Goal: Task Accomplishment & Management: Manage account settings

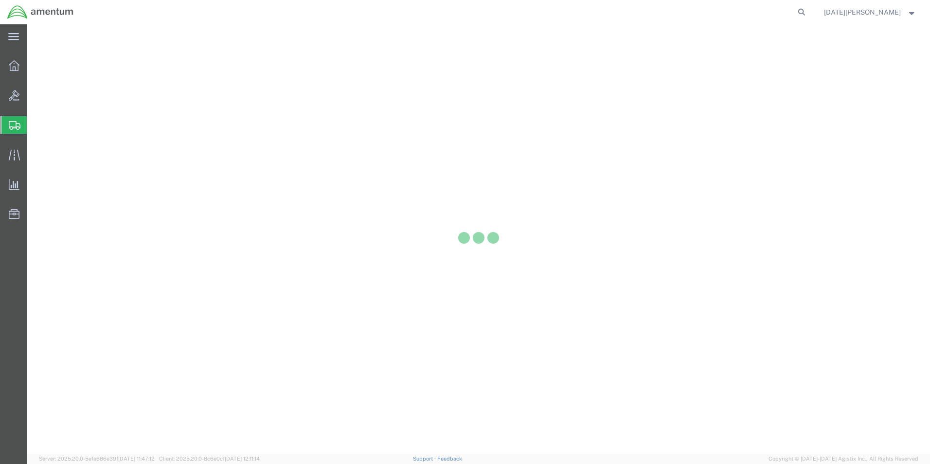
click at [1, 127] on div at bounding box center [13, 125] width 27 height 18
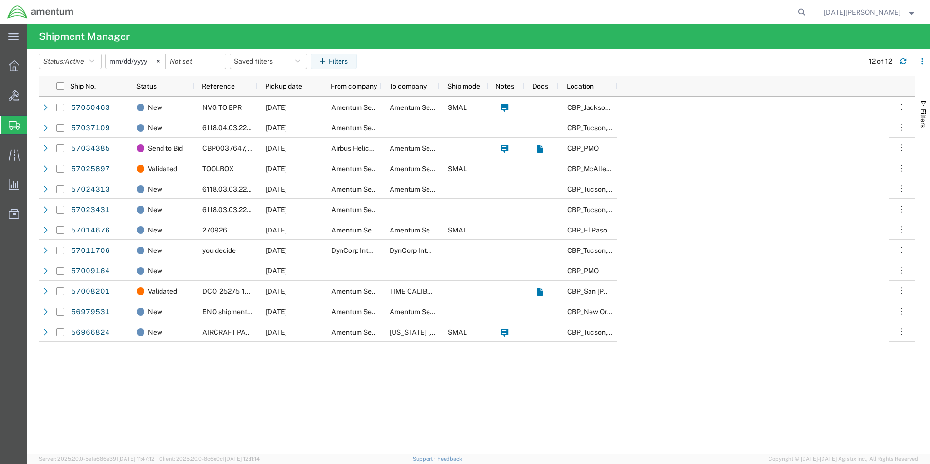
click at [0, 0] on span "Create from Template" at bounding box center [0, 0] width 0 height 0
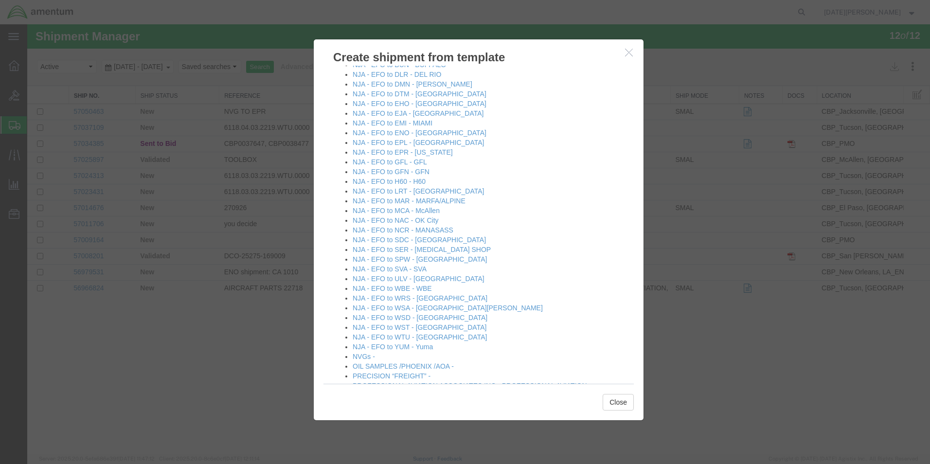
scroll to position [584, 0]
click at [419, 313] on link "NJA - EFO to WSD - [GEOGRAPHIC_DATA]" at bounding box center [420, 314] width 135 height 8
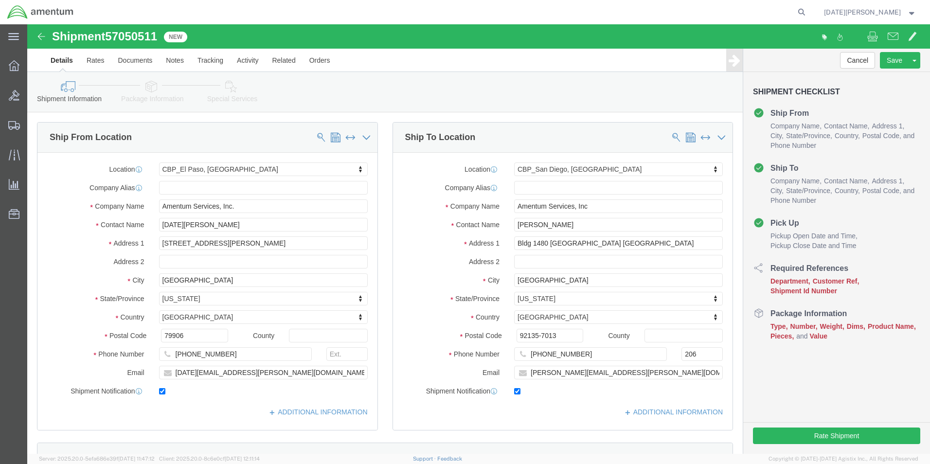
select select "49939"
select select "49946"
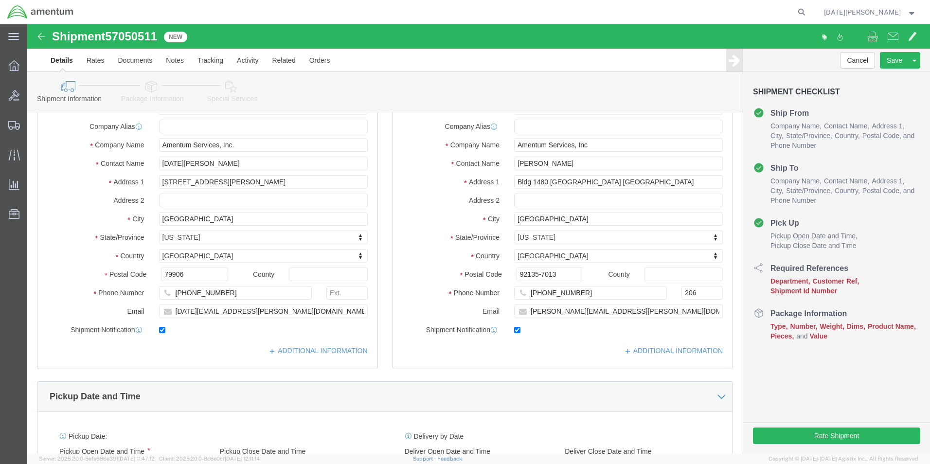
scroll to position [243, 0]
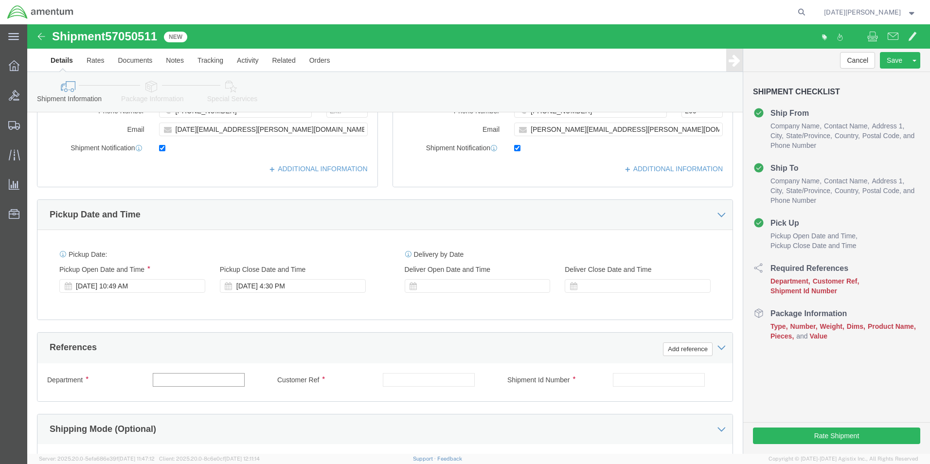
click input "text"
type input "CBP"
type input "519-009413"
paste input "519-009413"
type input "519-009413"
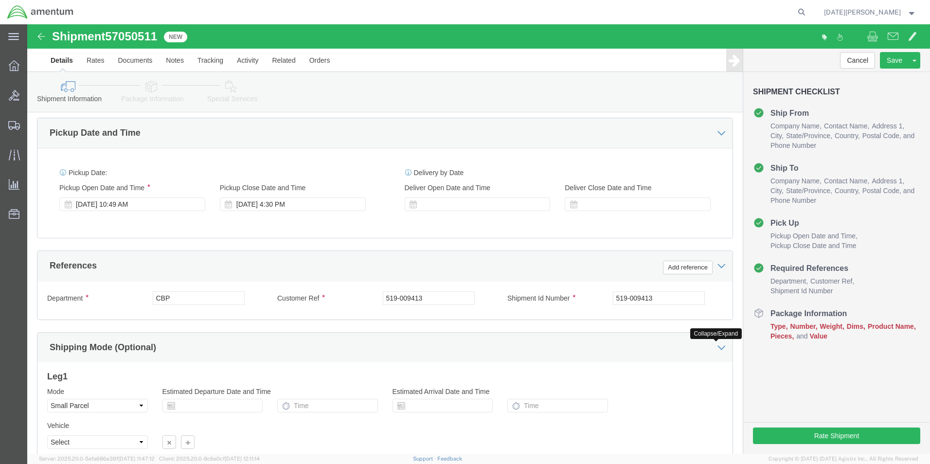
scroll to position [406, 0]
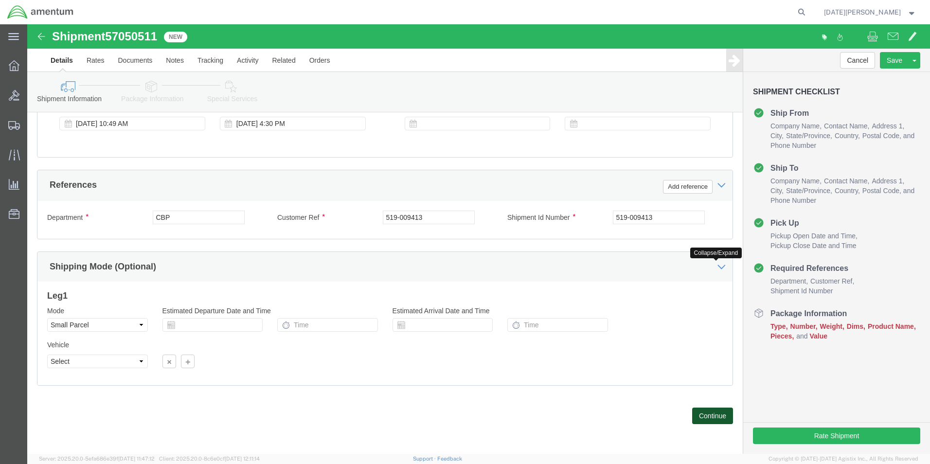
click button "Continue"
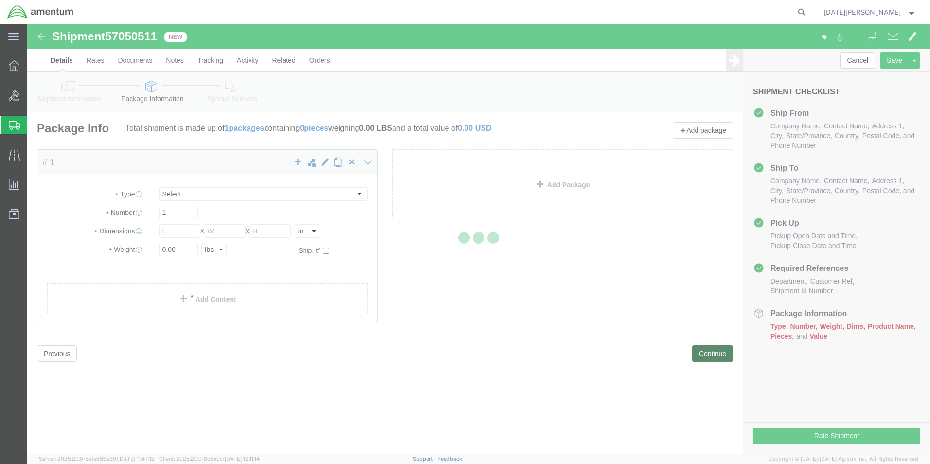
select select "YRPK"
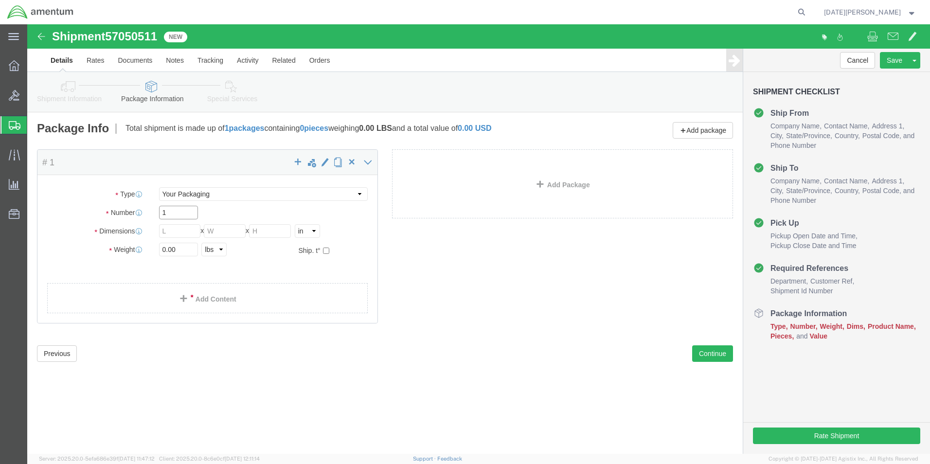
click input "1"
click input "text"
type input "16"
type input "10"
type input "12"
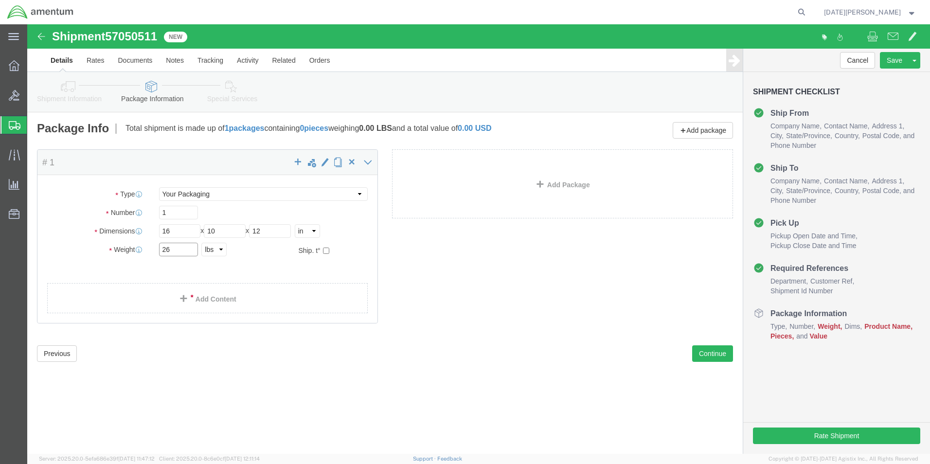
type input "26"
click div "Package Content # 1 x Package Type Select Bale(s) Basket(s) Bolt(s) Bottle(s) B…"
click div
click span
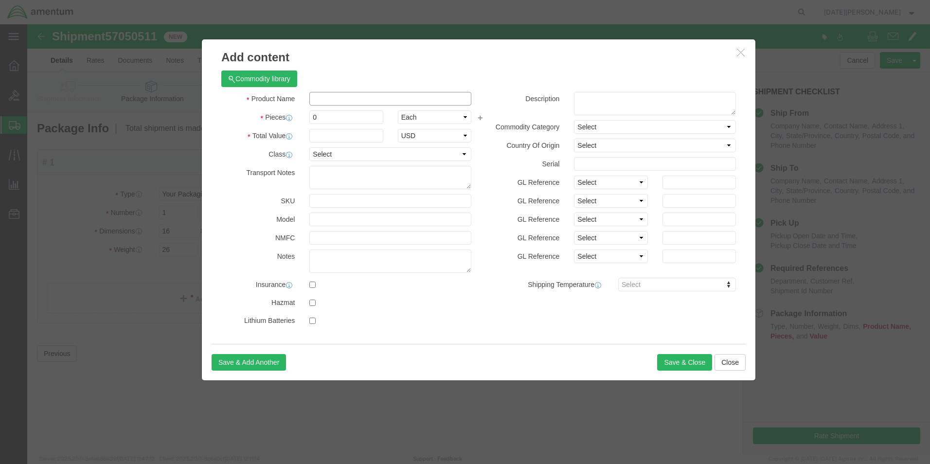
click input "text"
type input "AIRCRAFT OIL"
type input "12"
type input "2"
type input "120"
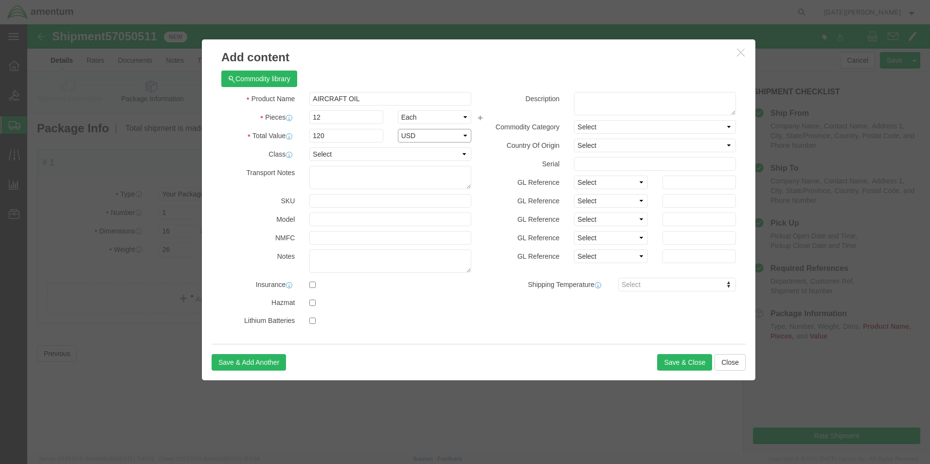
select select "USD"
click button "Save & Close"
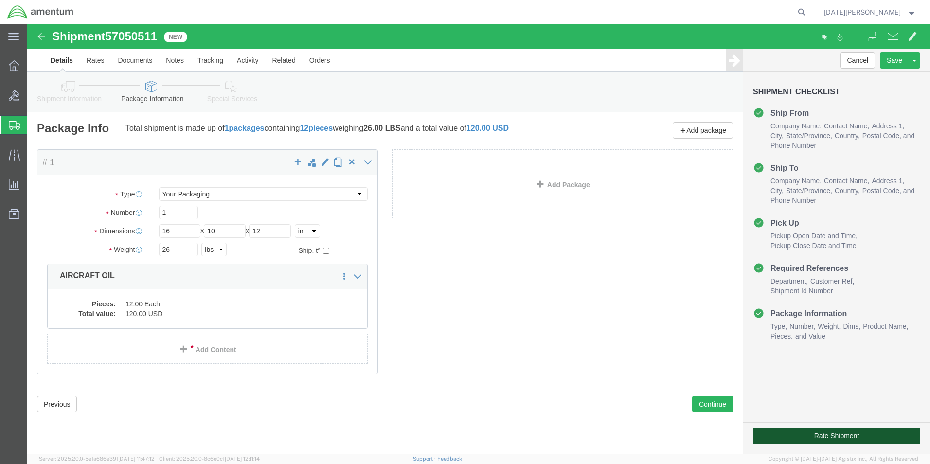
click button "Rate Shipment"
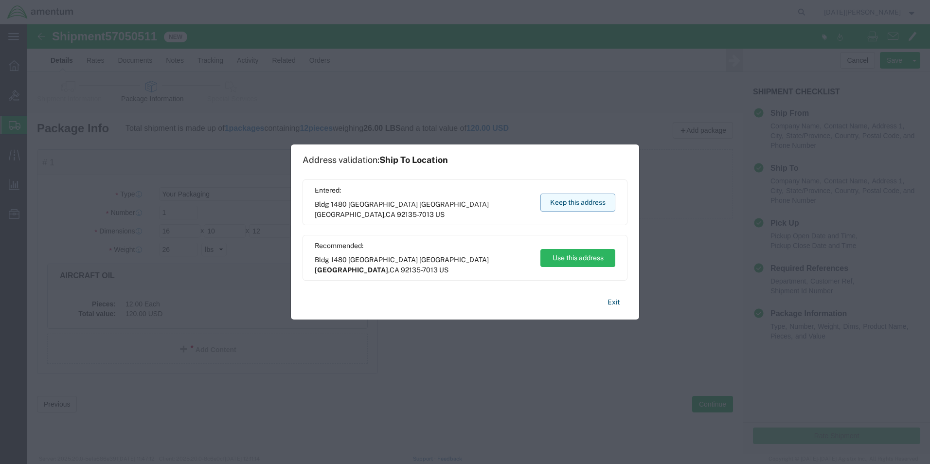
click at [599, 208] on button "Keep this address" at bounding box center [578, 203] width 75 height 18
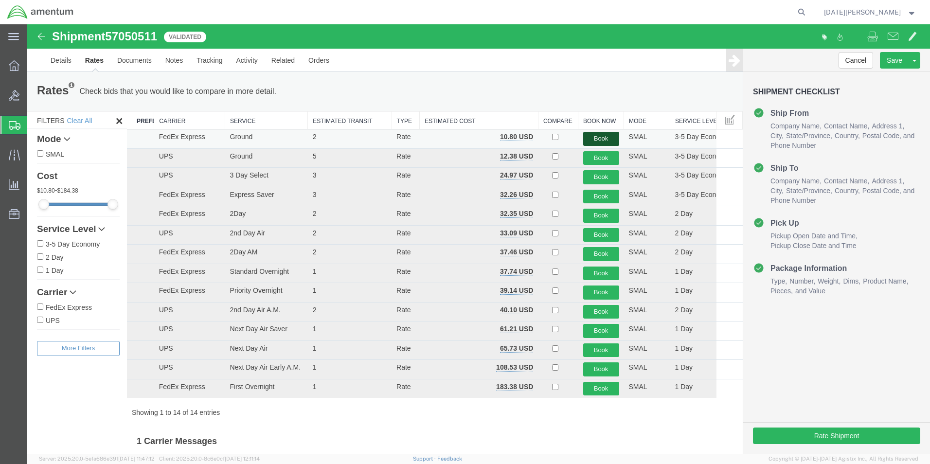
click at [605, 141] on button "Book" at bounding box center [602, 139] width 36 height 14
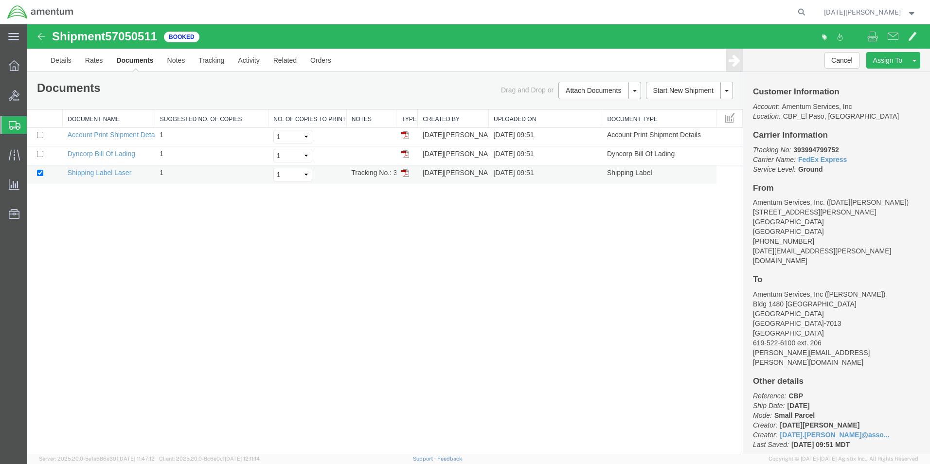
click at [406, 172] on img at bounding box center [405, 173] width 8 height 8
click at [0, 0] on span "Create from Template" at bounding box center [0, 0] width 0 height 0
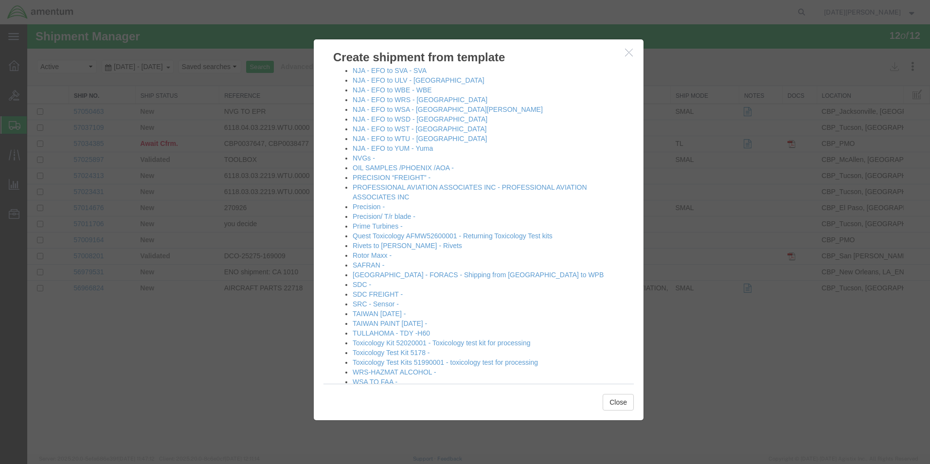
scroll to position [730, 0]
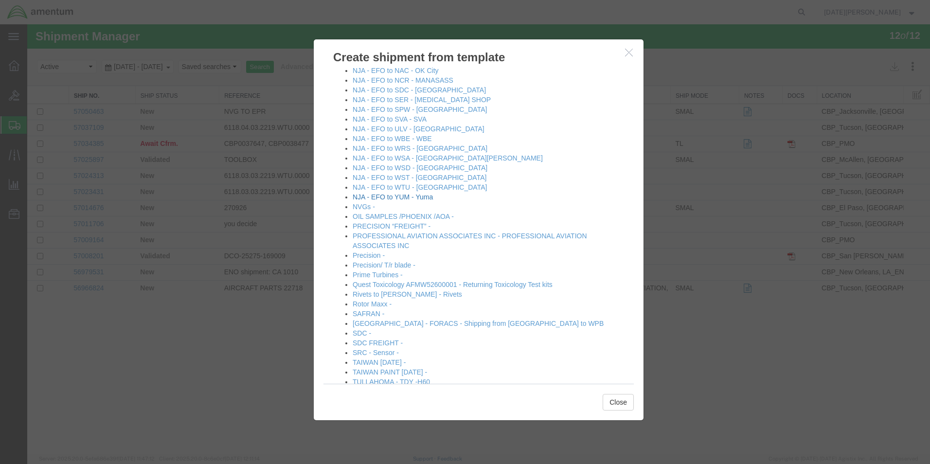
click at [414, 198] on link "NJA - EFO to YUM - Yuma" at bounding box center [393, 197] width 80 height 8
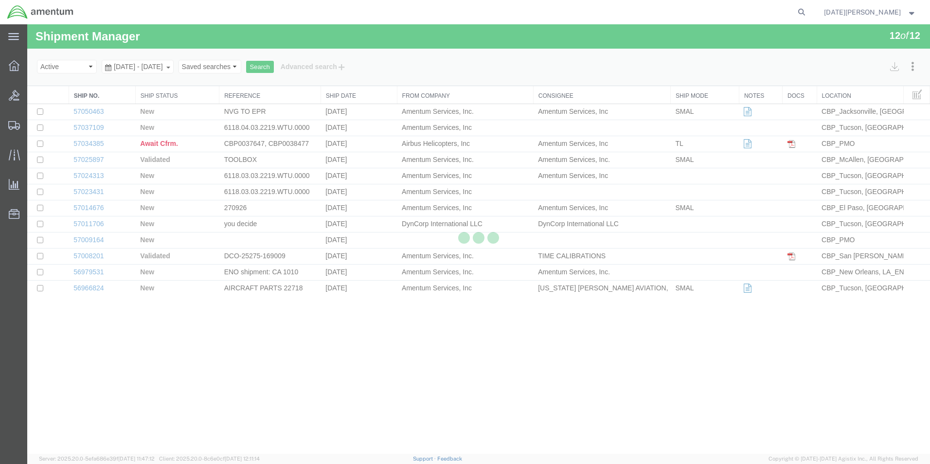
select select "49939"
select select "49951"
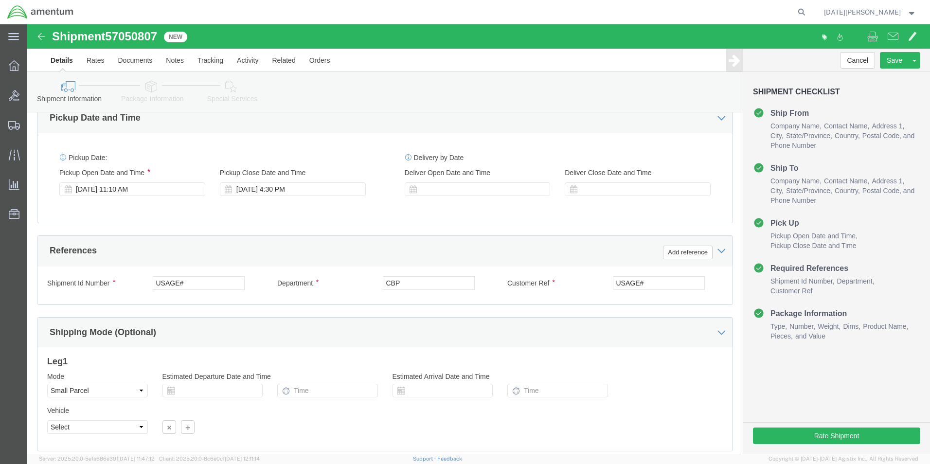
scroll to position [341, 0]
drag, startPoint x: 179, startPoint y: 262, endPoint x: 46, endPoint y: 265, distance: 132.9
click div "Shipment Id Number USAGE#"
type input "578-009417"
paste input "578-009417"
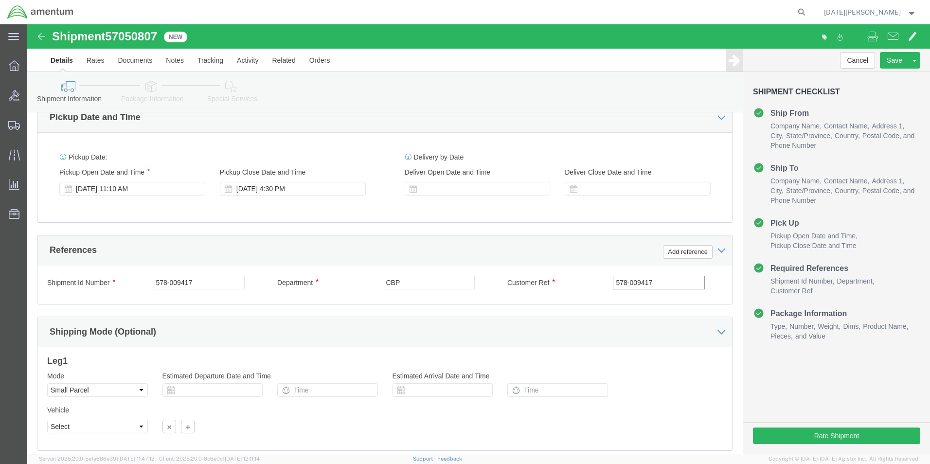
type input "578-009417"
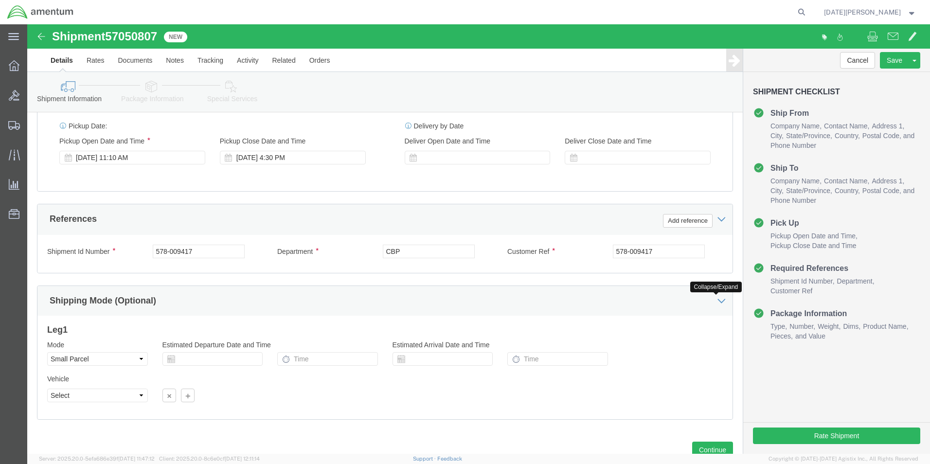
scroll to position [406, 0]
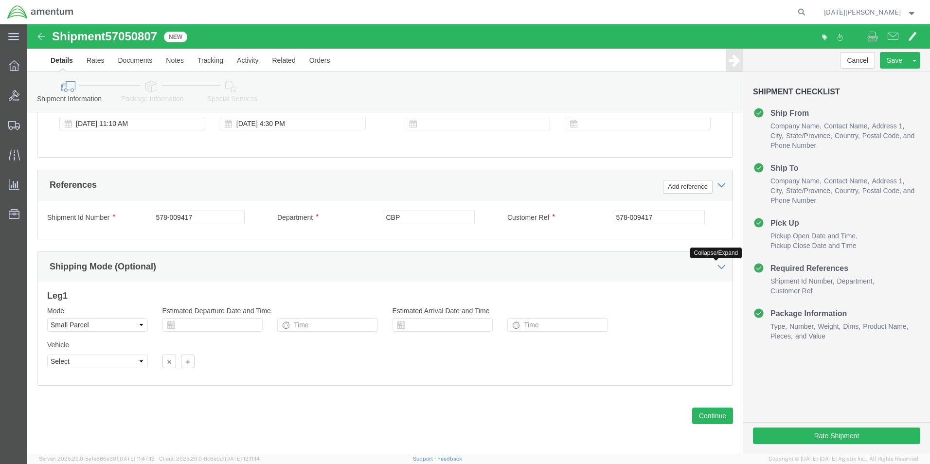
click div "Previous Continue"
click button "Continue"
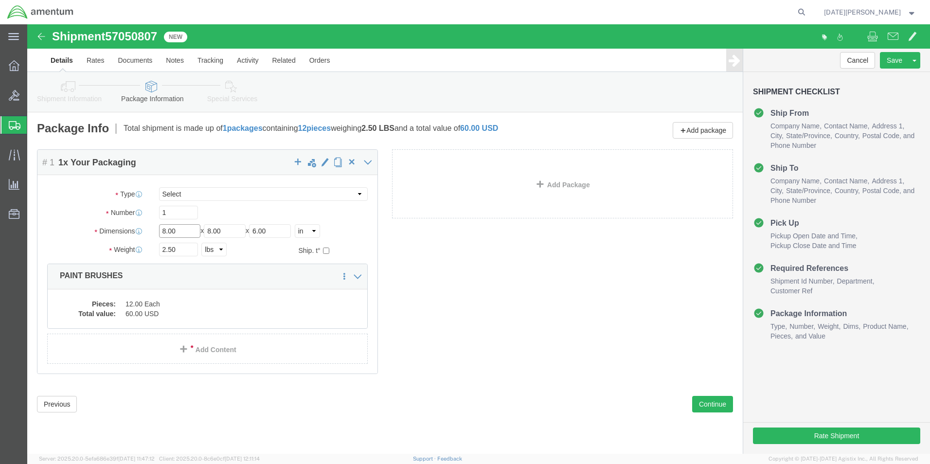
drag, startPoint x: 154, startPoint y: 209, endPoint x: 86, endPoint y: 211, distance: 68.1
click div "Dimensions Length 8.00 x Width 8.00 x Height 6.00 Select cm ft in"
type input "18"
type input "12"
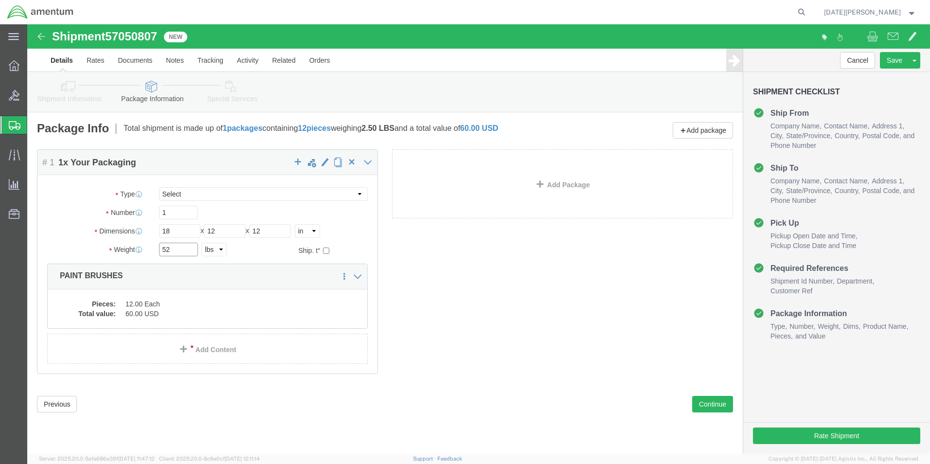
type input "52"
click dd "12.00 Each"
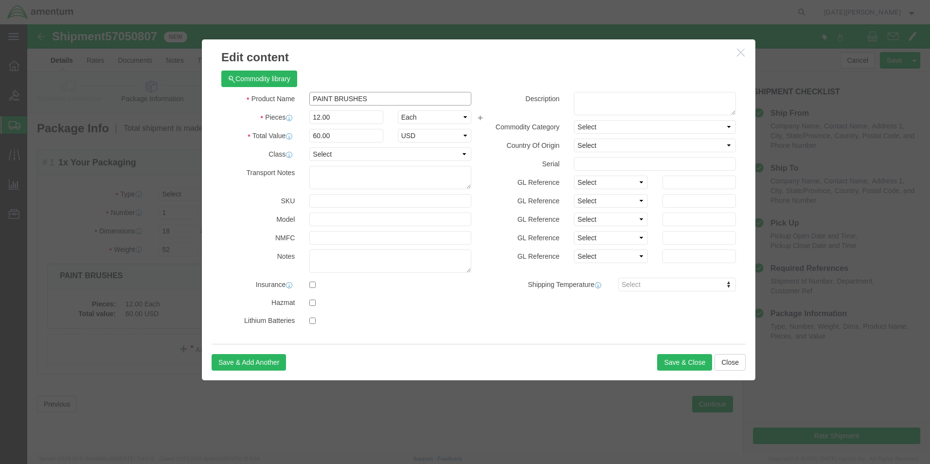
click input "PAINT BRUSHES"
type input "hydraulic fluid"
type input "24"
type input "120"
type input "240"
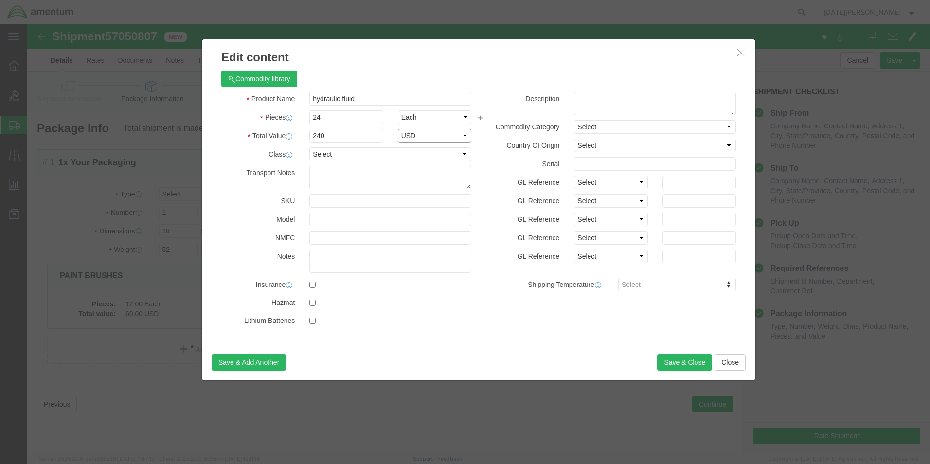
select select "USD"
click button "Save & Close"
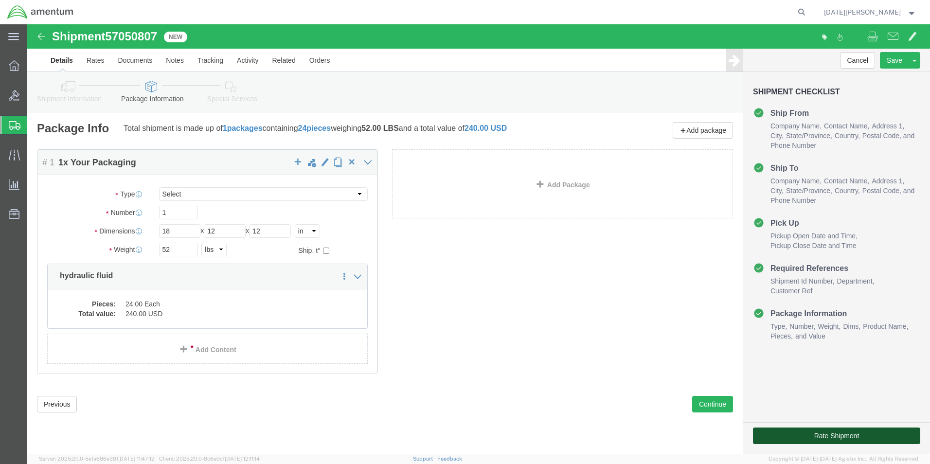
drag, startPoint x: 803, startPoint y: 434, endPoint x: 776, endPoint y: 409, distance: 36.5
click button "Rate Shipment"
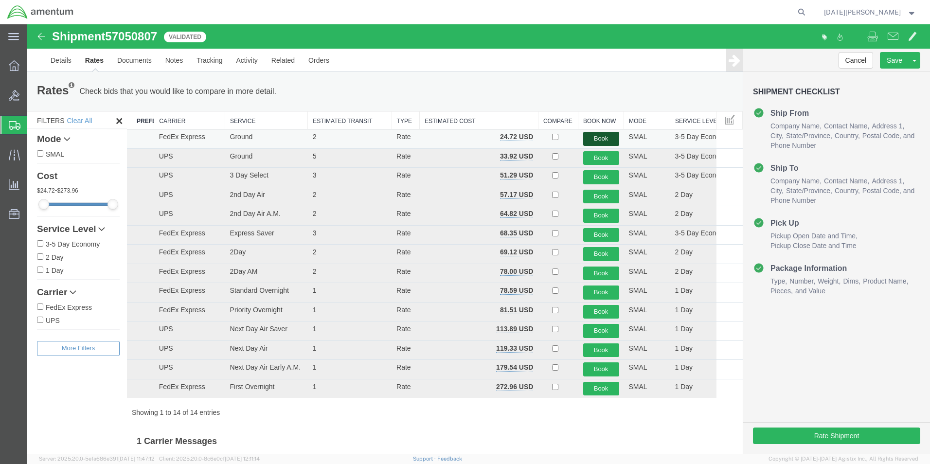
click at [586, 136] on button "Book" at bounding box center [602, 139] width 36 height 14
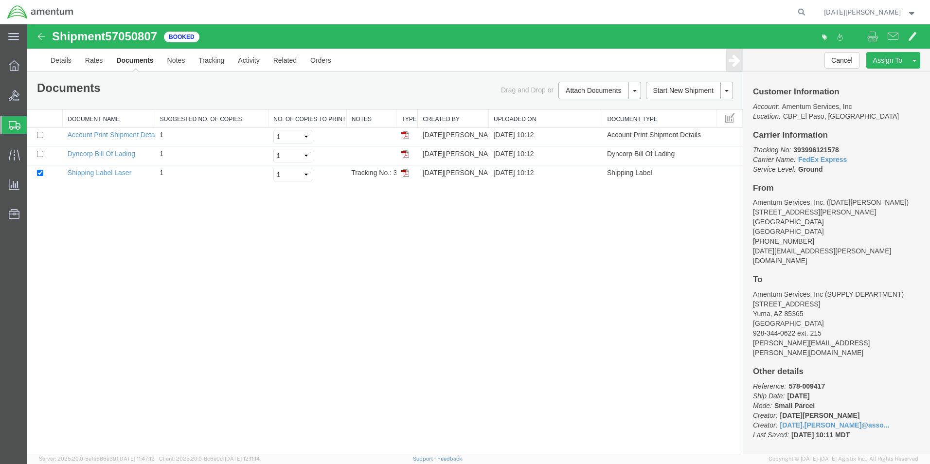
drag, startPoint x: 405, startPoint y: 171, endPoint x: 401, endPoint y: 93, distance: 77.5
click at [405, 171] on img at bounding box center [405, 173] width 8 height 8
click at [0, 0] on span "Create from Template" at bounding box center [0, 0] width 0 height 0
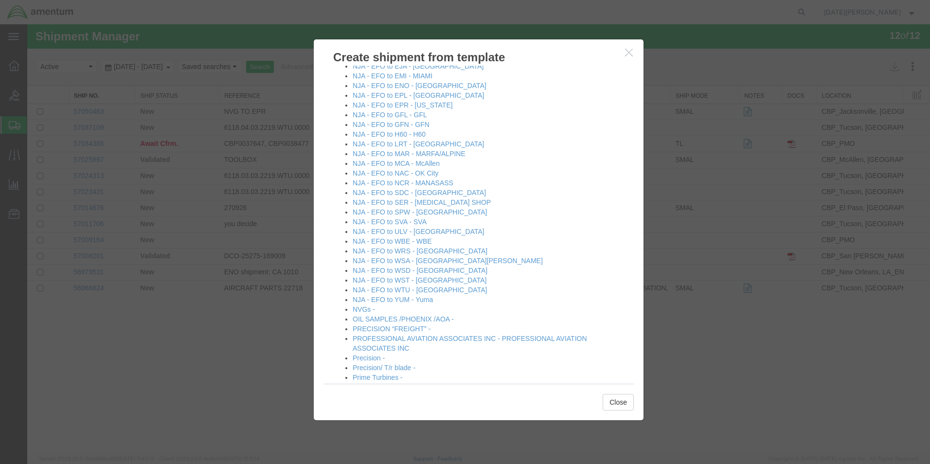
scroll to position [633, 0]
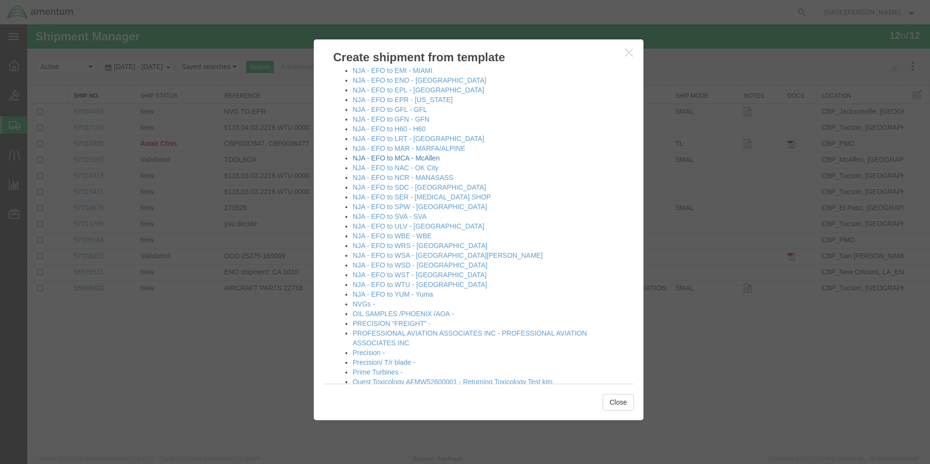
click at [405, 159] on link "NJA - EFO to MCA - McAllen" at bounding box center [396, 158] width 87 height 8
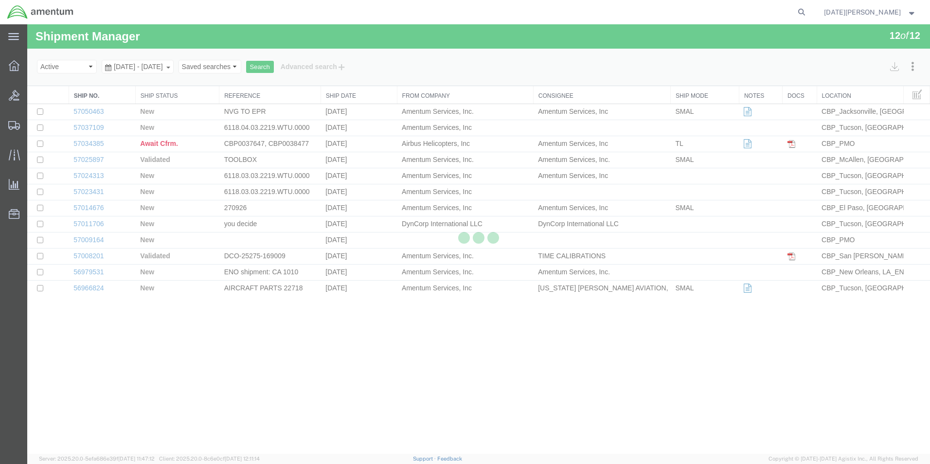
select select "49939"
select select "49941"
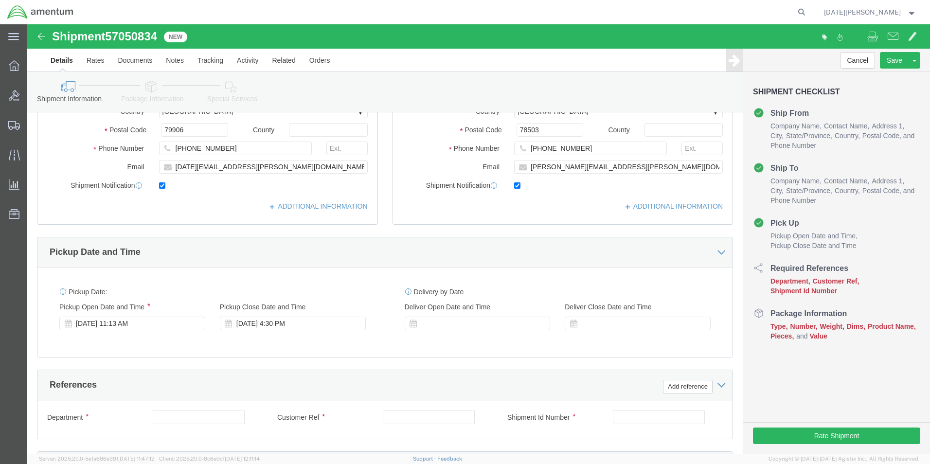
scroll to position [243, 0]
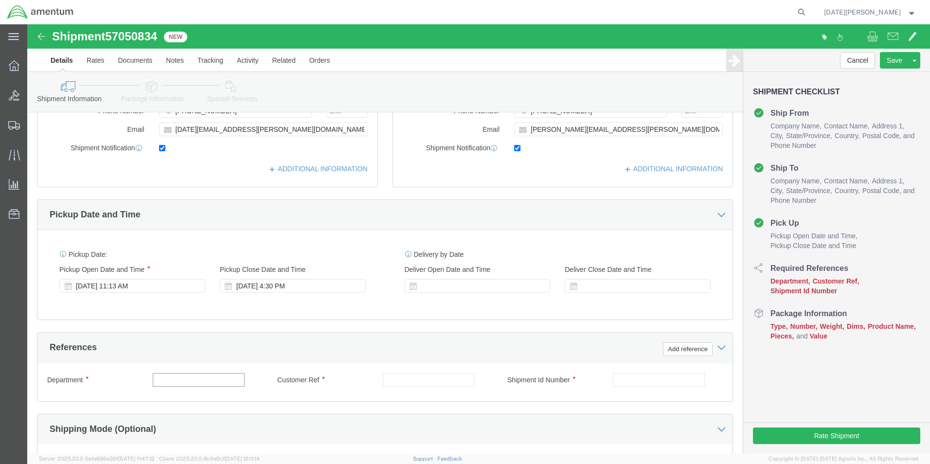
click input "text"
click input "cbp"
type input "CBP"
type input "534-009385"
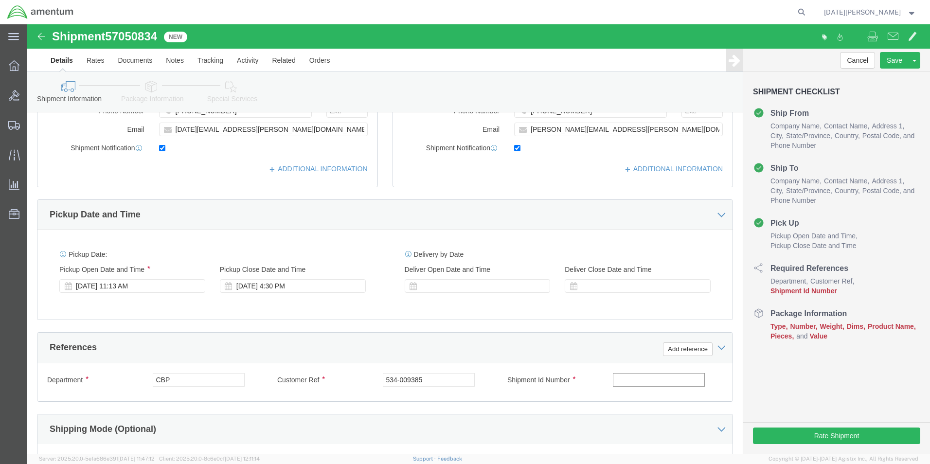
paste input "534-009385"
type input "534-009385"
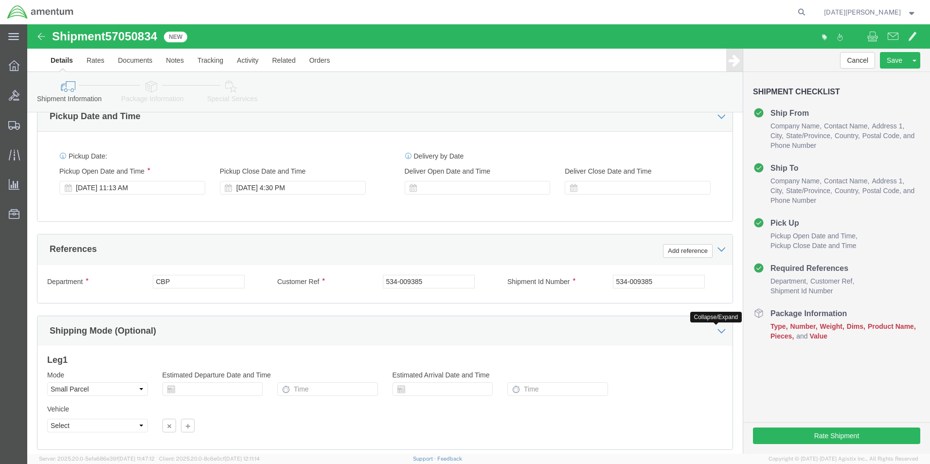
scroll to position [406, 0]
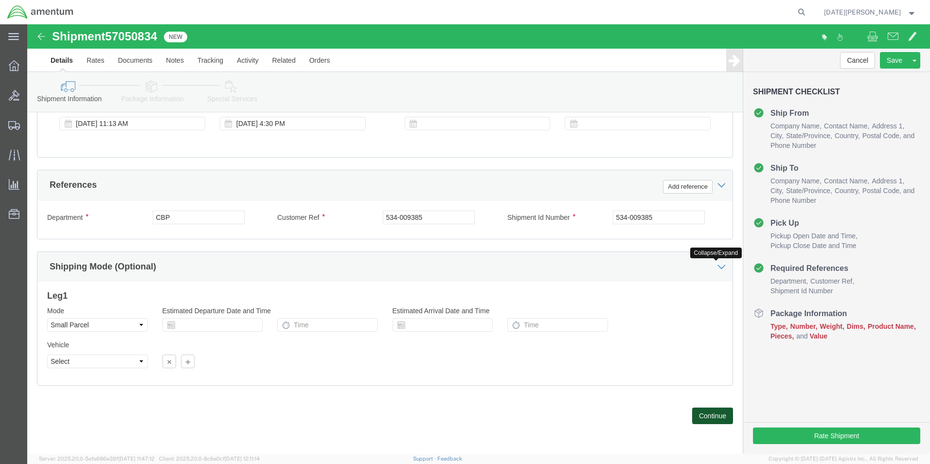
click button "Continue"
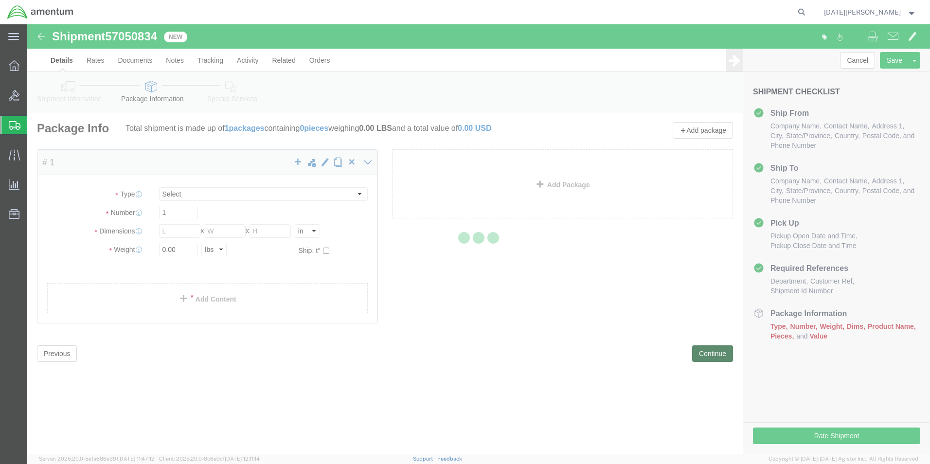
select select "YRPK"
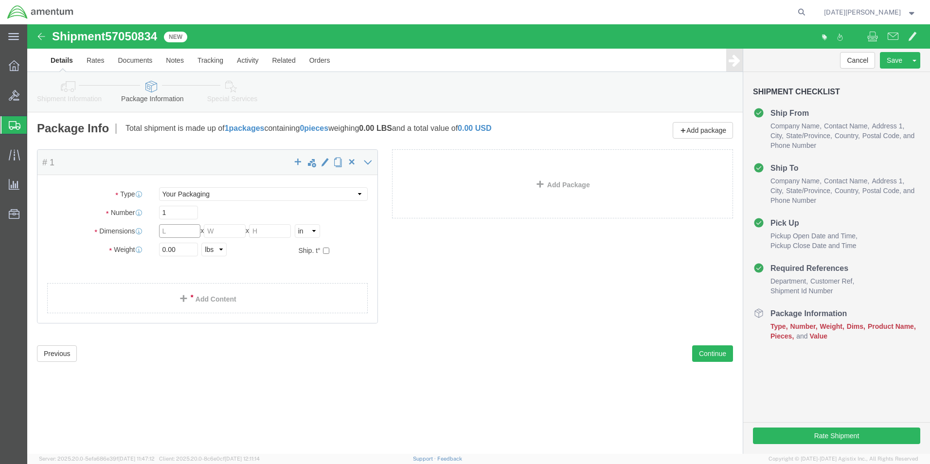
click input "text"
type input "18"
type input "12"
type input "60"
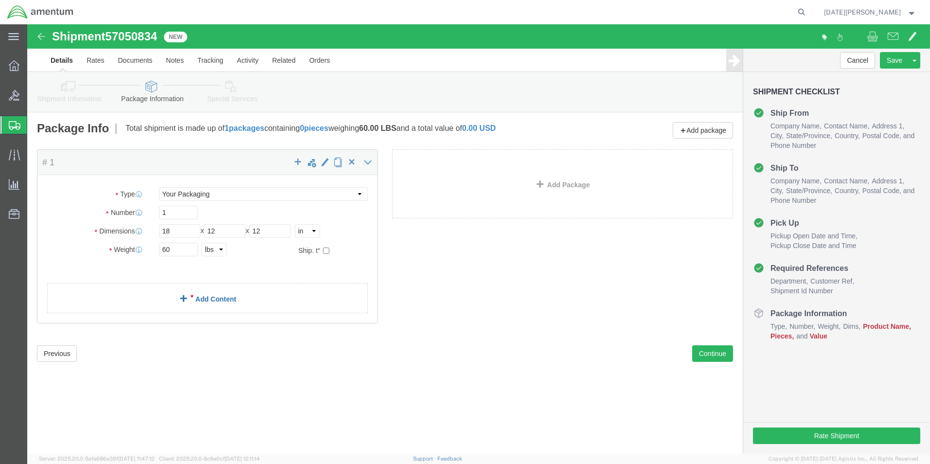
click link "Add Content"
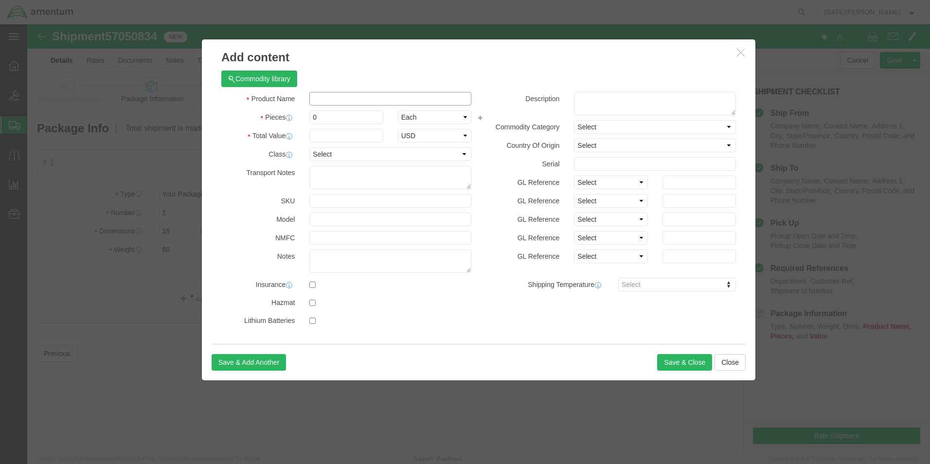
click input "text"
type input "TURBO JET OIL"
type input "24"
type input "350"
select select "USD"
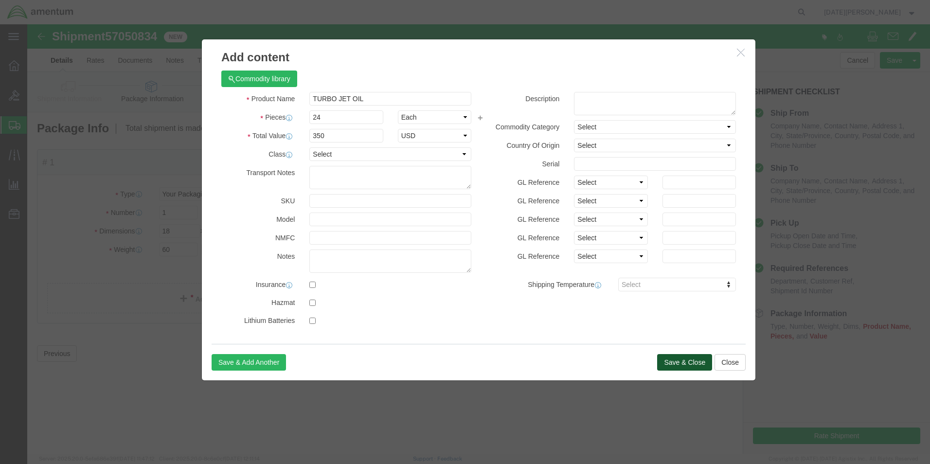
click button "Save & Close"
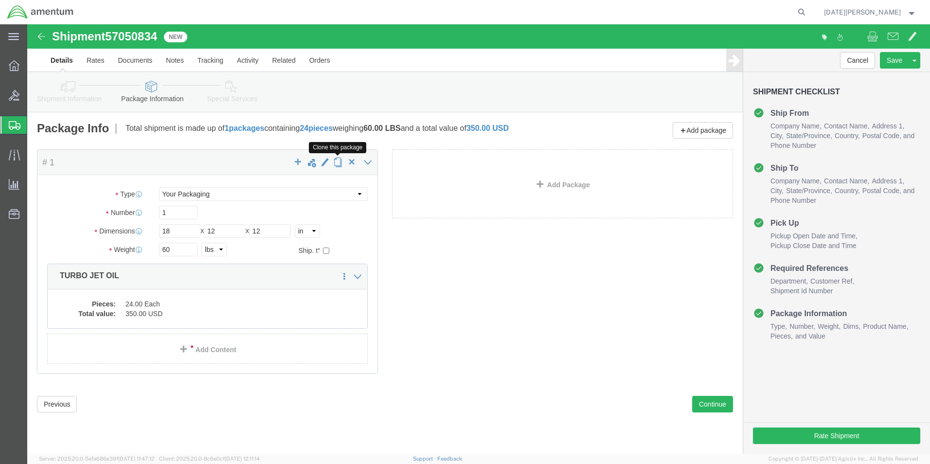
click span "button"
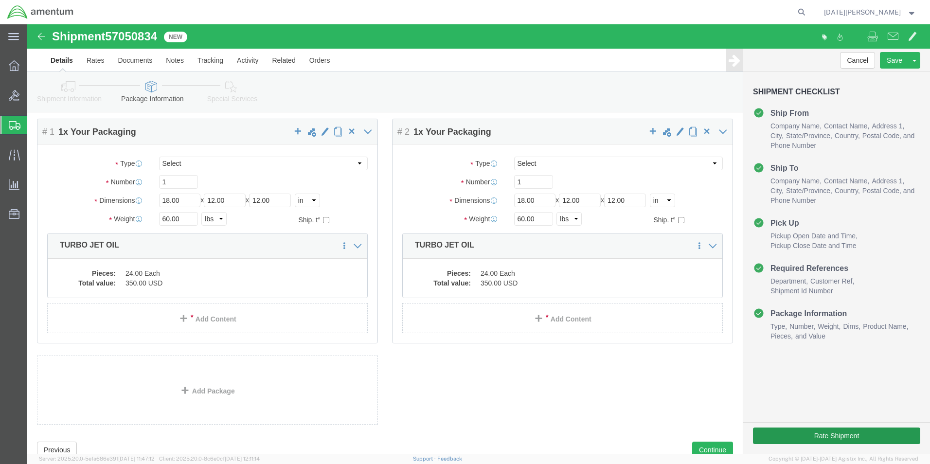
scroll to position [65, 0]
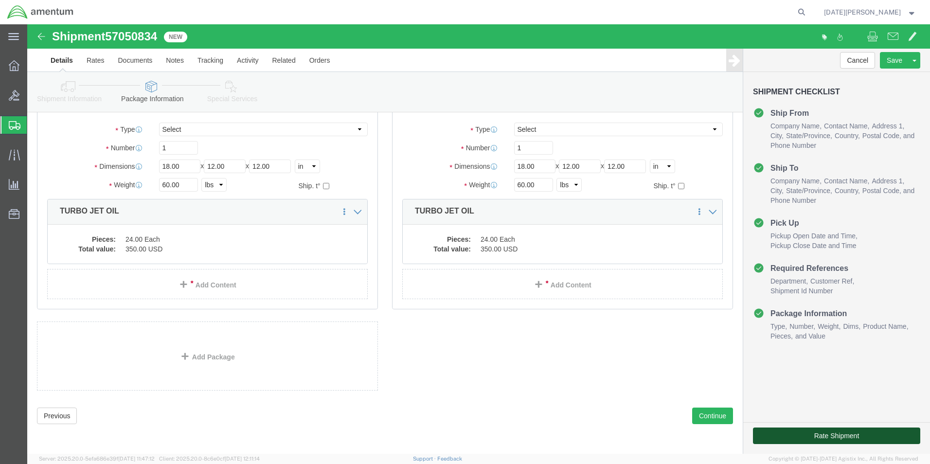
click button "Rate Shipment"
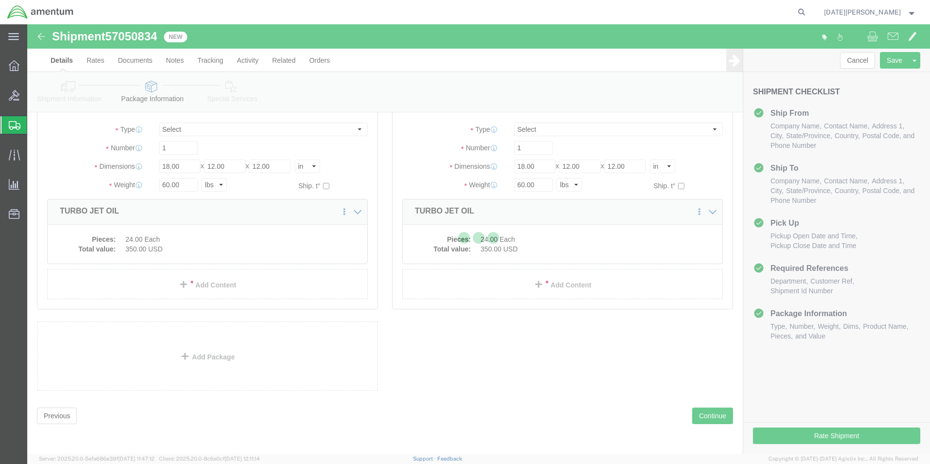
scroll to position [21, 0]
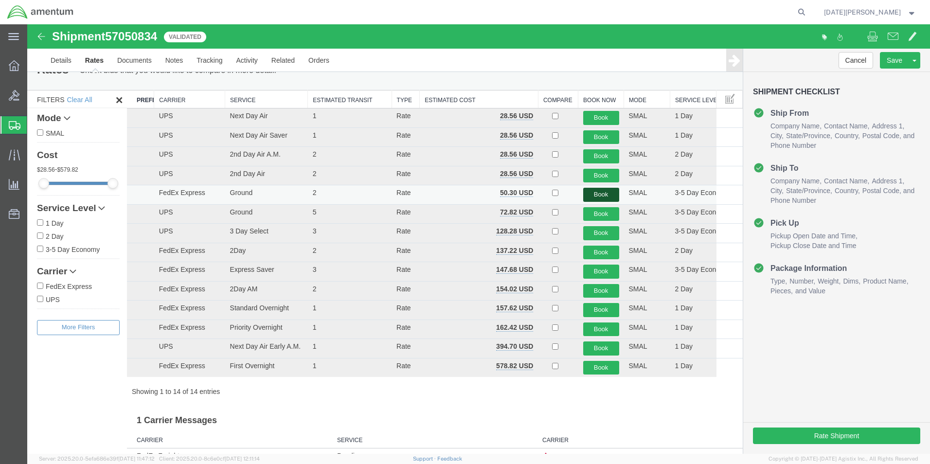
click at [584, 197] on button "Book" at bounding box center [602, 195] width 36 height 14
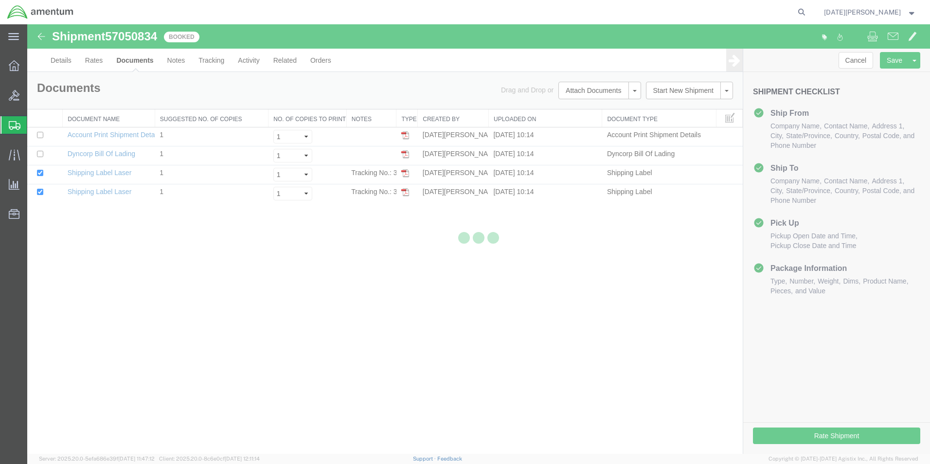
scroll to position [0, 0]
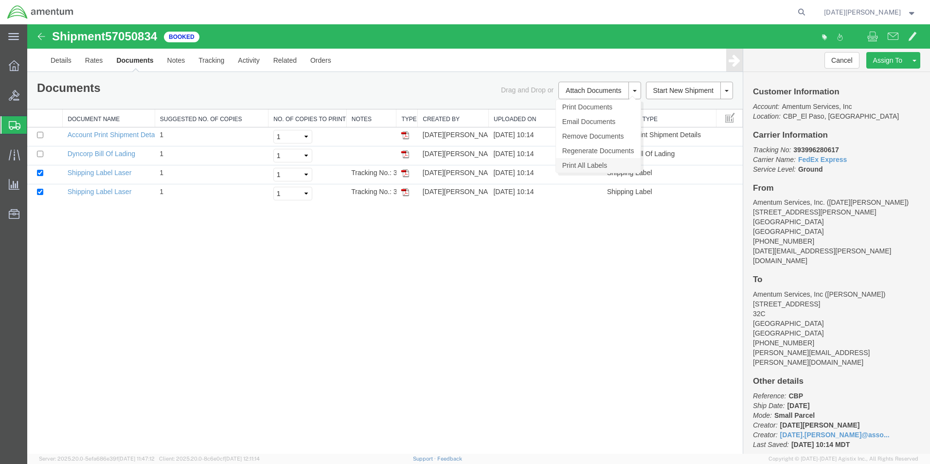
click at [605, 165] on link "Print All Labels" at bounding box center [598, 165] width 85 height 15
drag, startPoint x: 169, startPoint y: 388, endPoint x: 143, endPoint y: 219, distance: 170.9
click at [159, 268] on div "Shipment 57050834 4 of 4 Booked Details Rates Documents Notes Tracking Activity…" at bounding box center [478, 239] width 903 height 430
